Goal: Navigation & Orientation: Find specific page/section

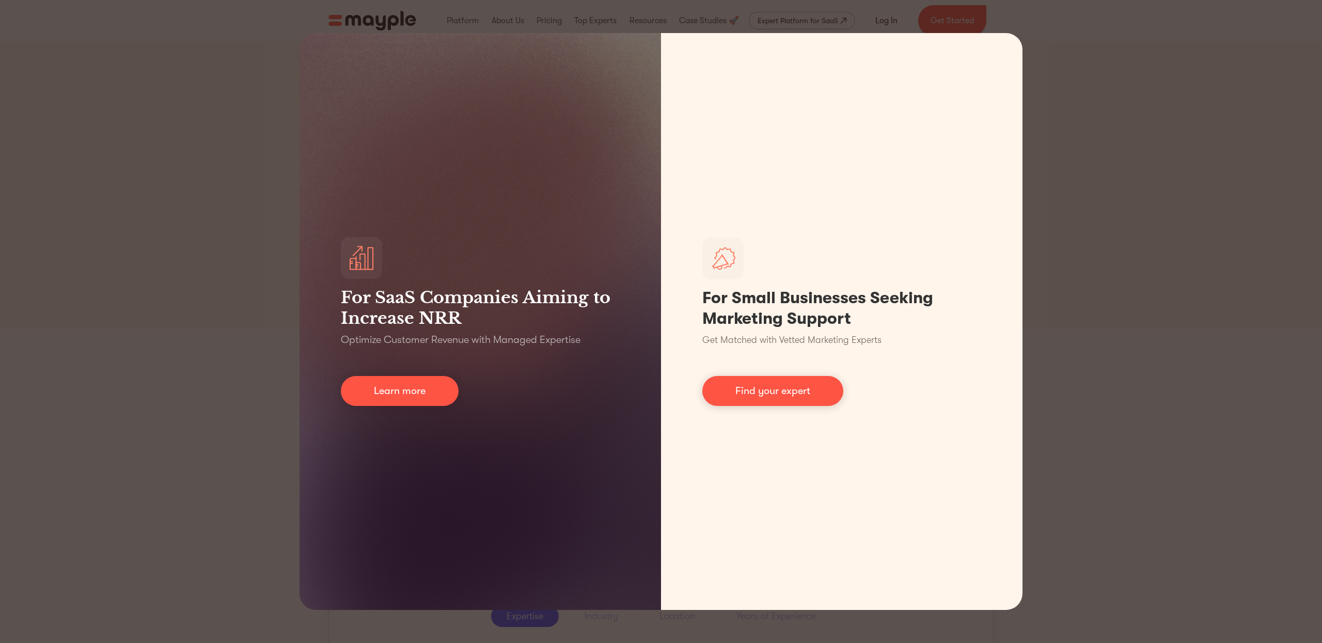
click at [194, 135] on div "For SaaS Companies Aiming to Increase NRR Optimize Customer Revenue with Manage…" at bounding box center [661, 321] width 1322 height 643
click at [1075, 207] on div "For SaaS Companies Aiming to Increase NRR Optimize Customer Revenue with Manage…" at bounding box center [661, 321] width 1322 height 643
click at [259, 318] on div "For SaaS Companies Aiming to Increase NRR Optimize Customer Revenue with Manage…" at bounding box center [661, 321] width 1322 height 643
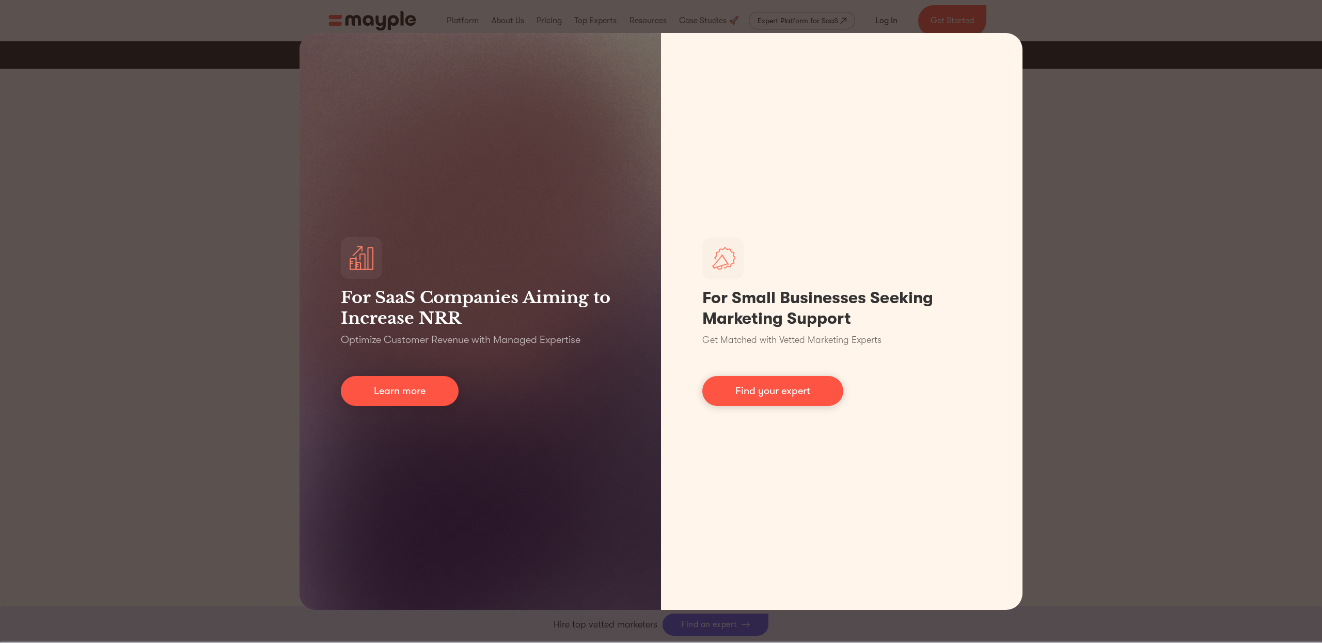
scroll to position [1329, 0]
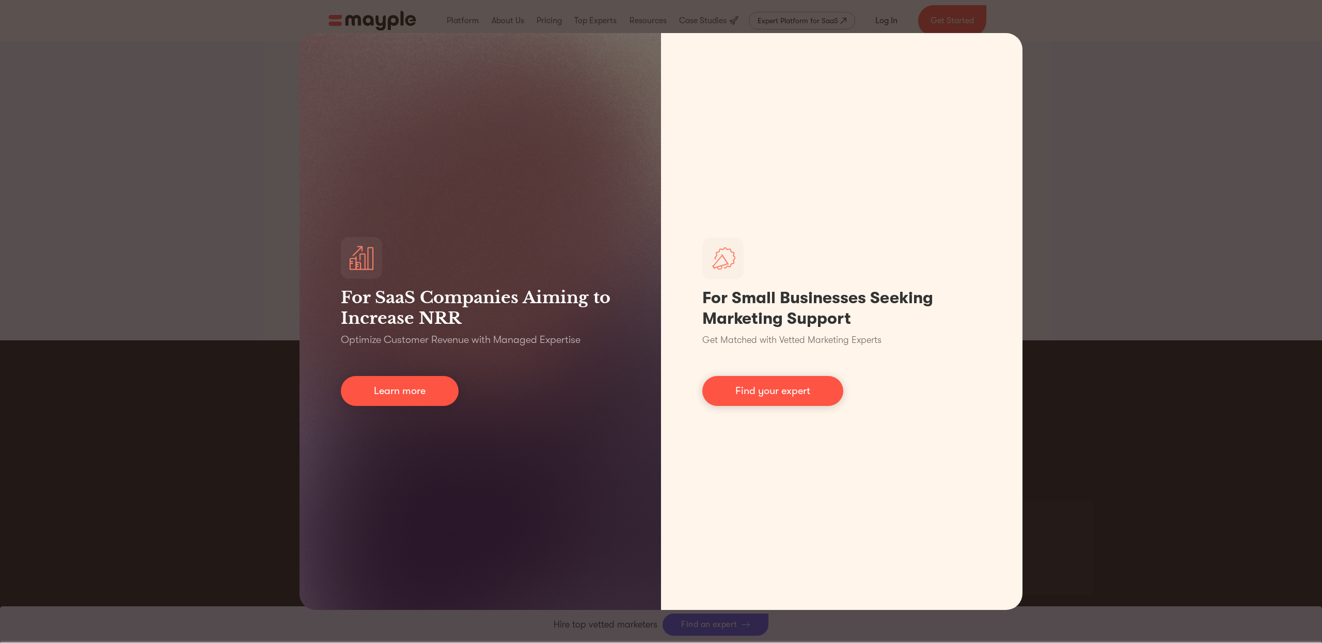
click at [175, 259] on div "For SaaS Companies Aiming to Increase NRR Optimize Customer Revenue with Manage…" at bounding box center [661, 321] width 1322 height 643
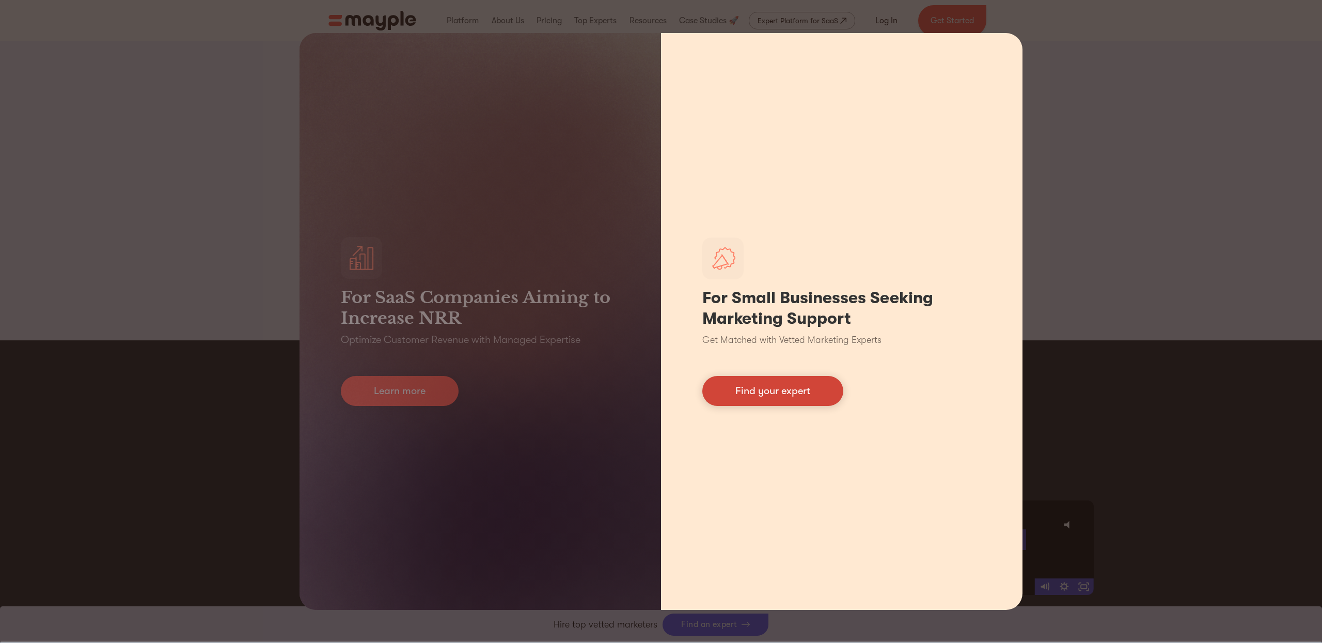
click at [777, 395] on link "Find your expert" at bounding box center [773, 391] width 141 height 30
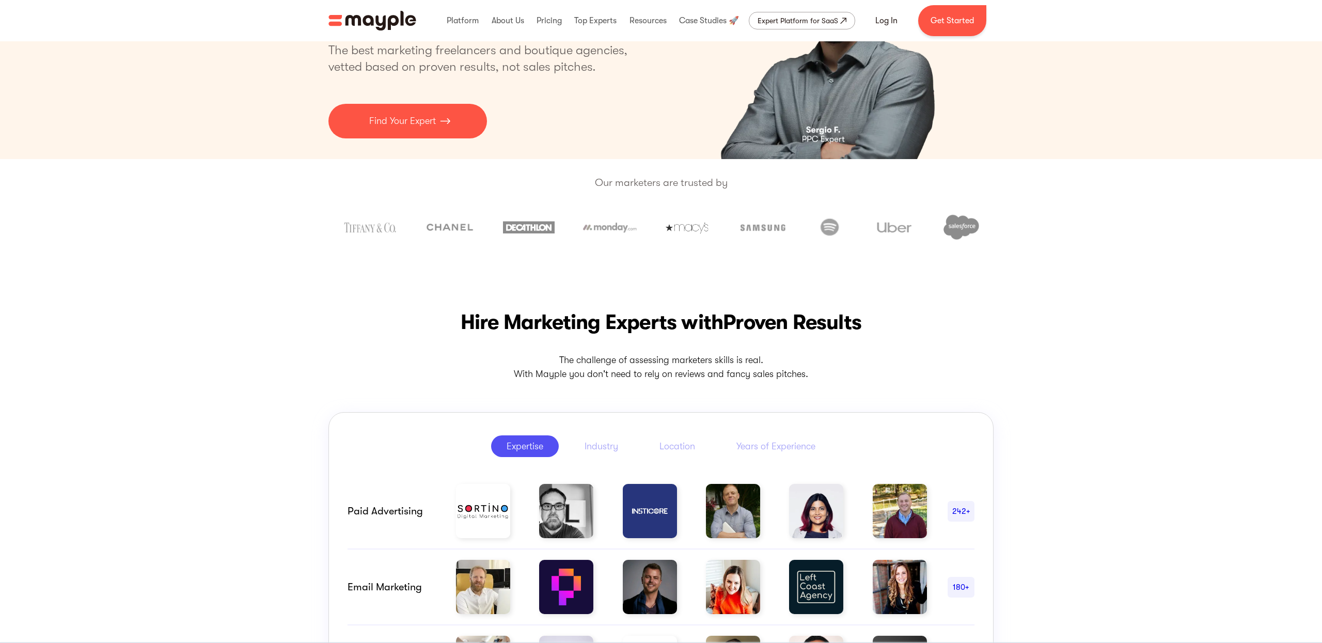
scroll to position [0, 0]
